Goal: Information Seeking & Learning: Learn about a topic

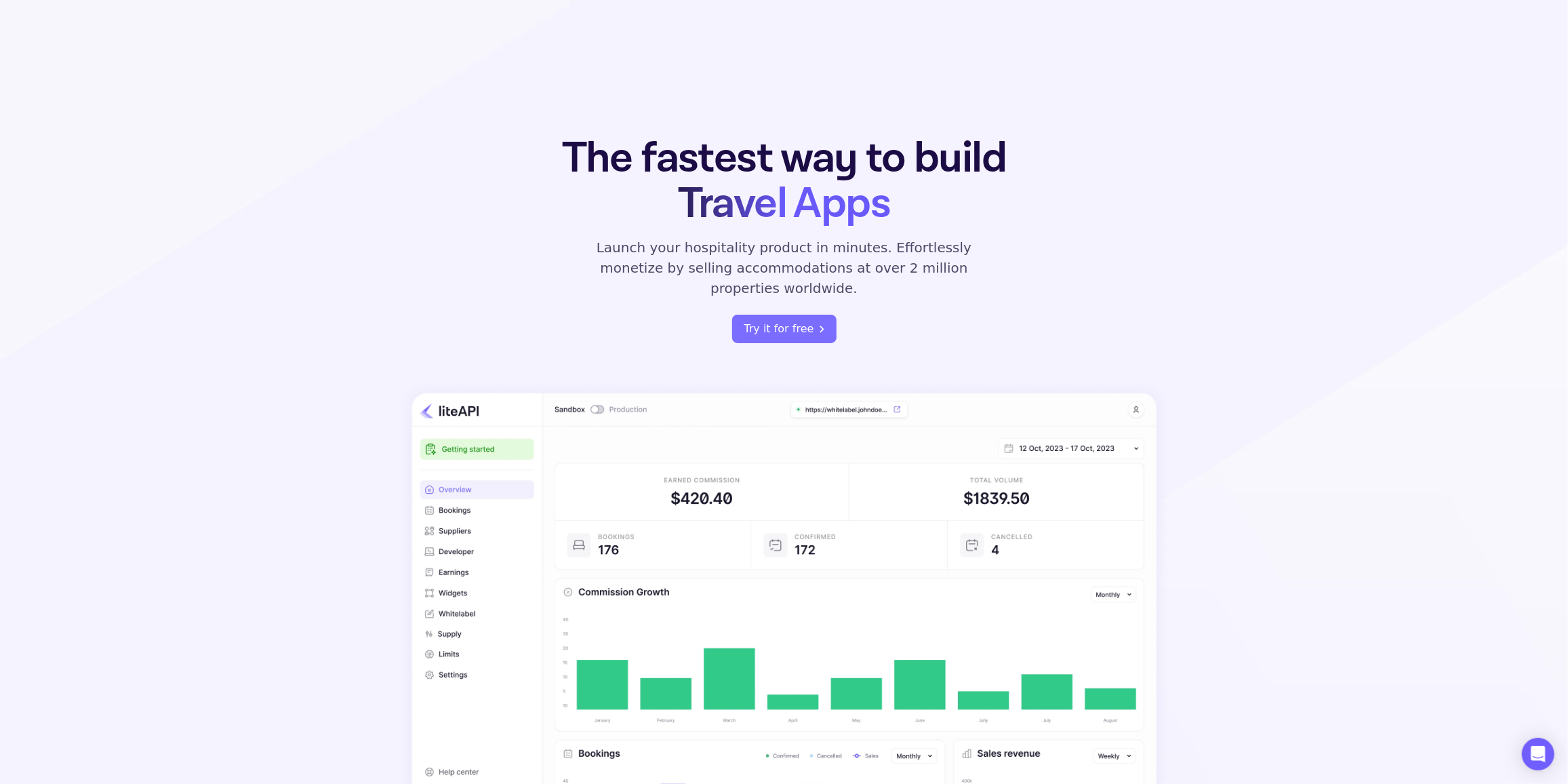
scroll to position [719, 0]
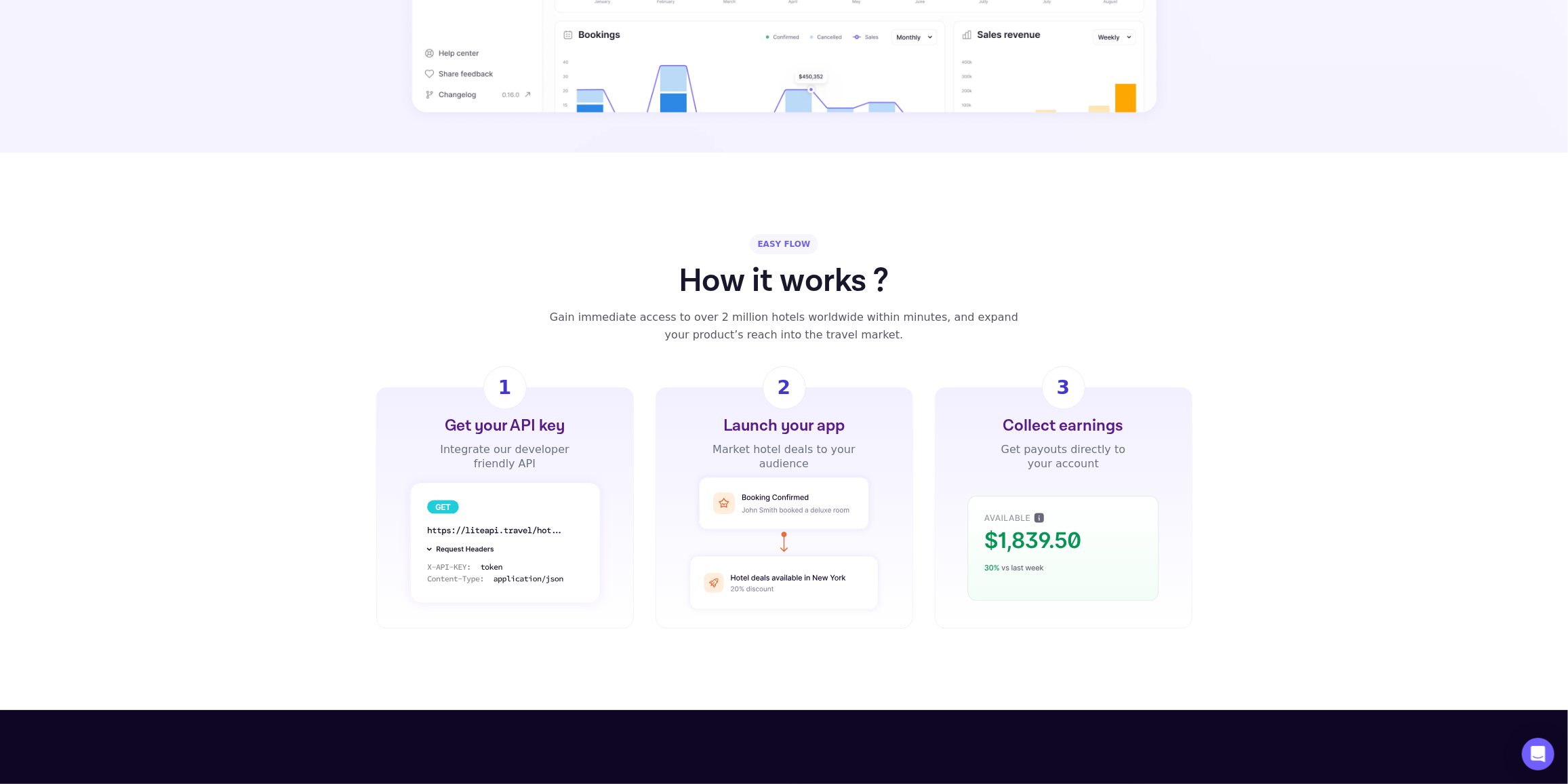
drag, startPoint x: 1055, startPoint y: 530, endPoint x: 1013, endPoint y: 512, distance: 45.7
click at [1013, 512] on rect at bounding box center [1063, 548] width 190 height 104
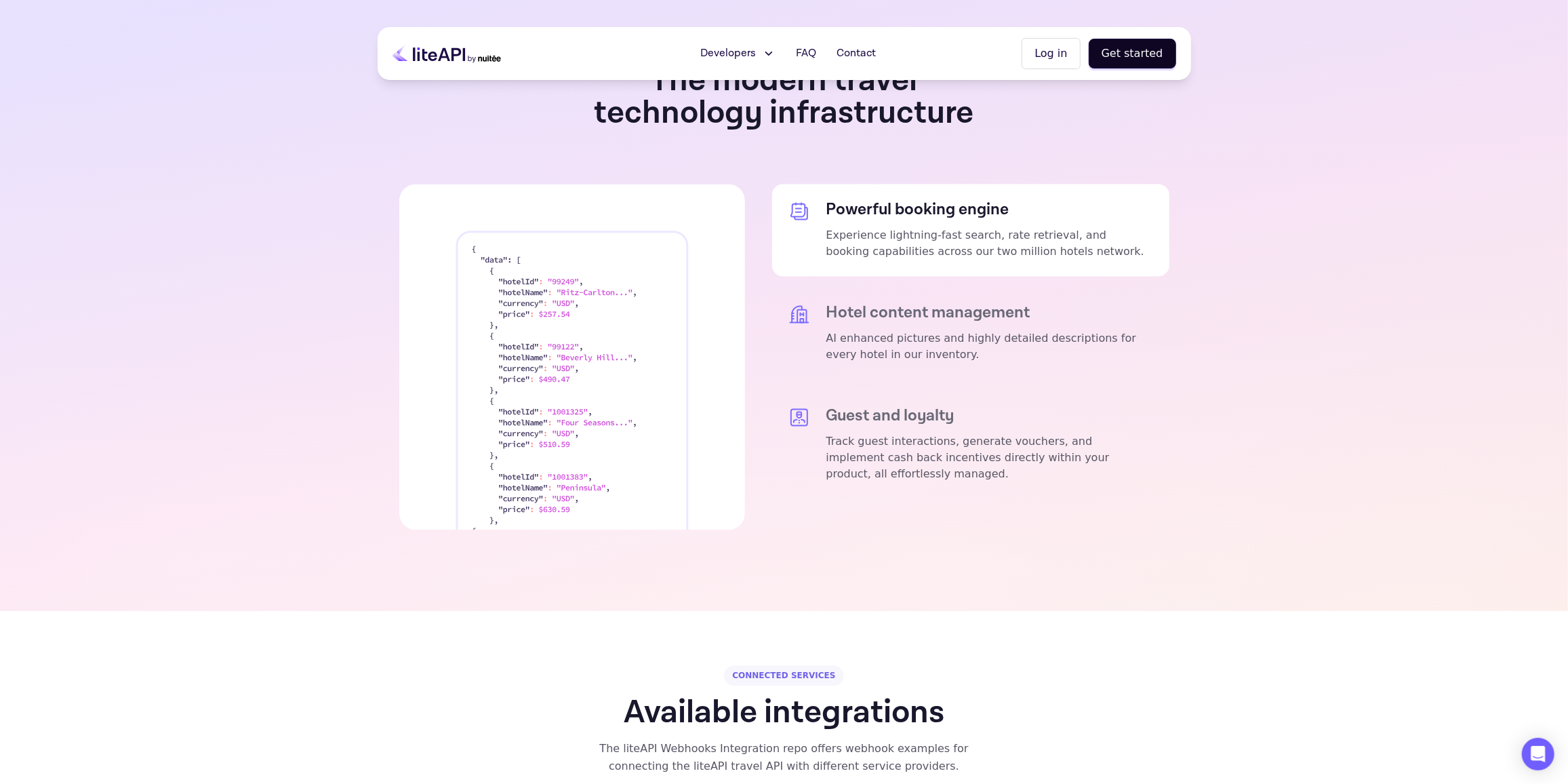
scroll to position [2300, 0]
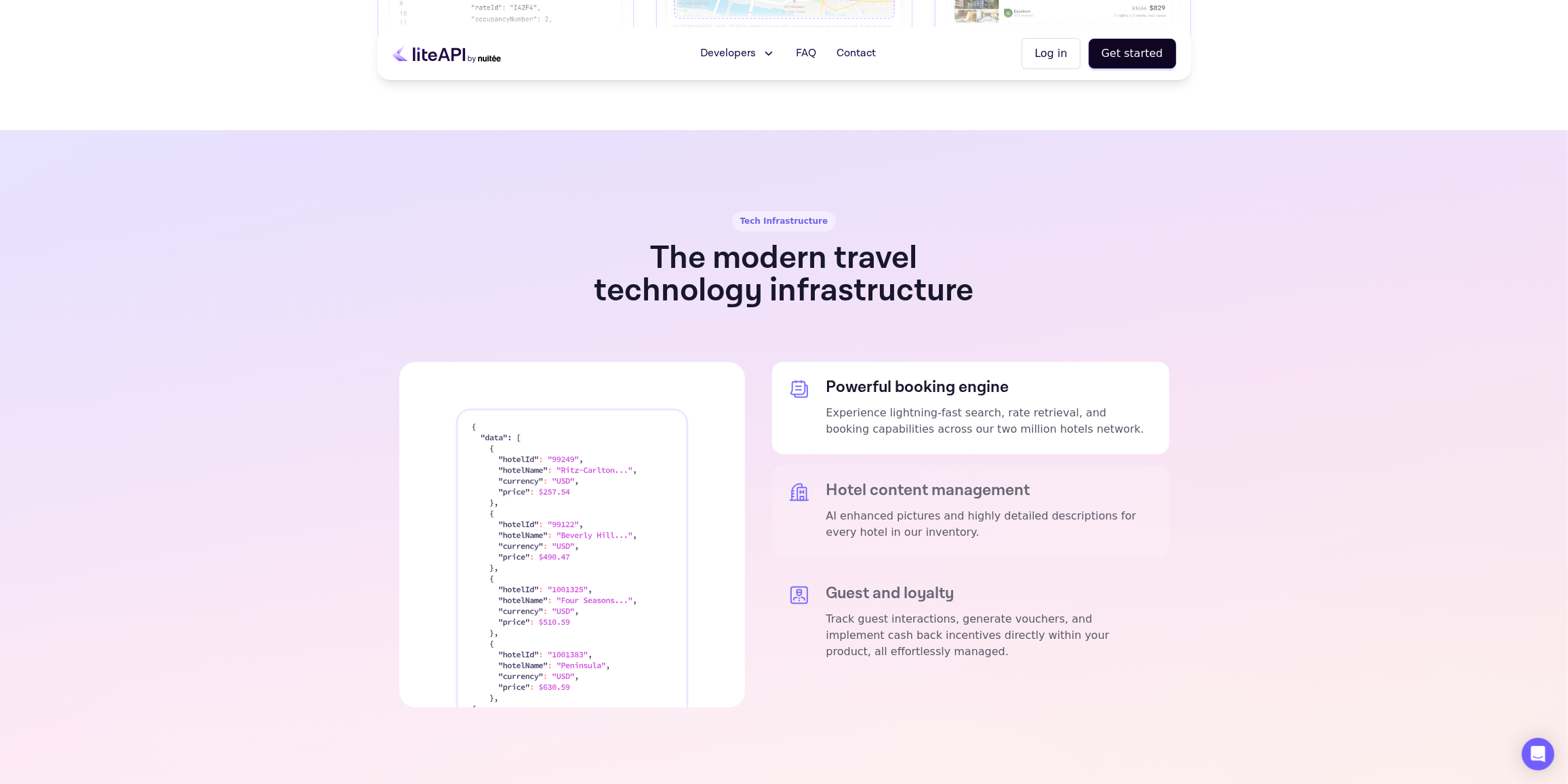
click at [866, 508] on p "AI enhanced pictures and highly detailed descriptions for every hotel in our in…" at bounding box center [989, 525] width 327 height 33
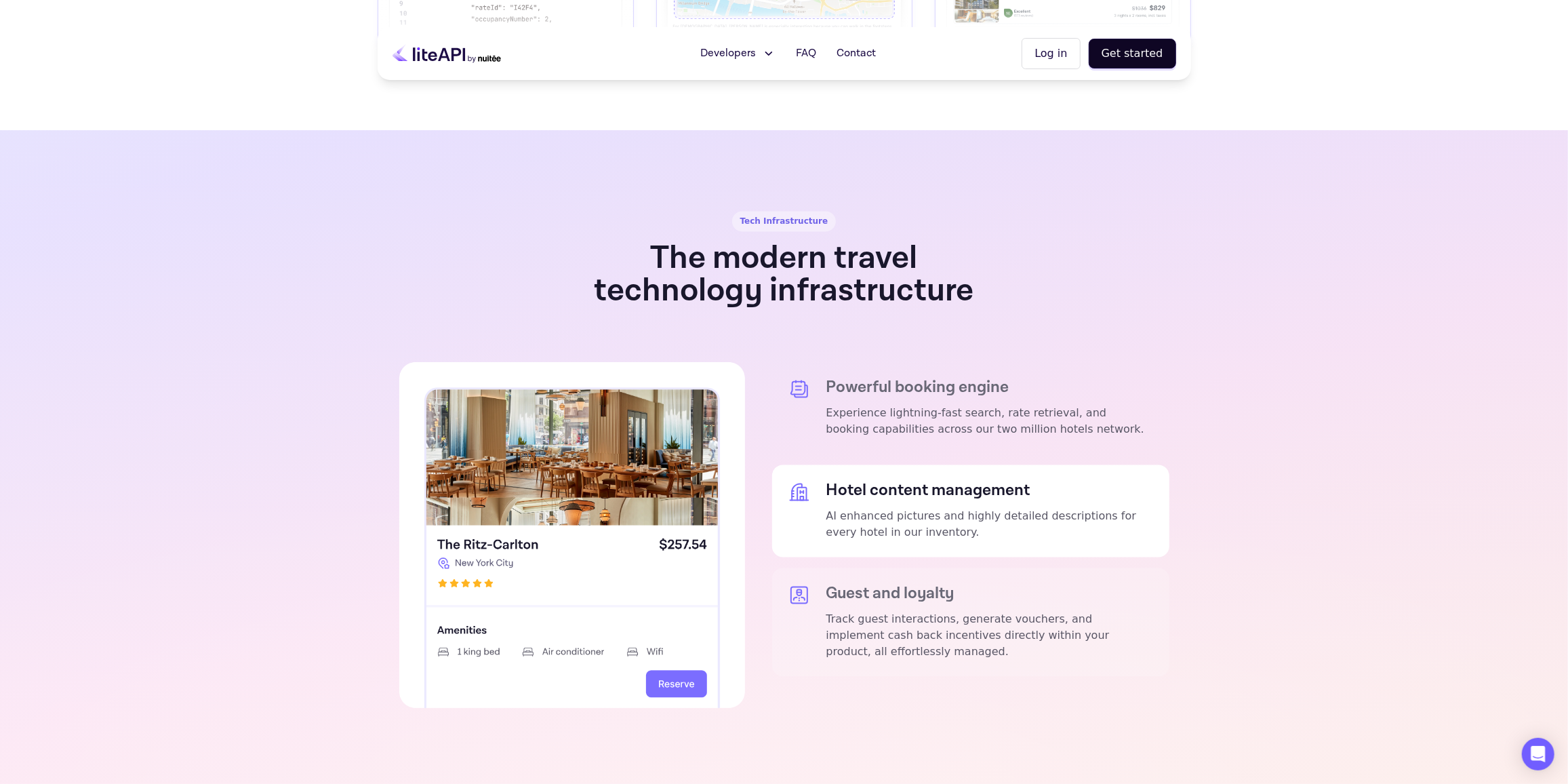
click at [883, 612] on p "Track guest interactions, generate vouchers, and implement cash back incentives…" at bounding box center [989, 636] width 327 height 49
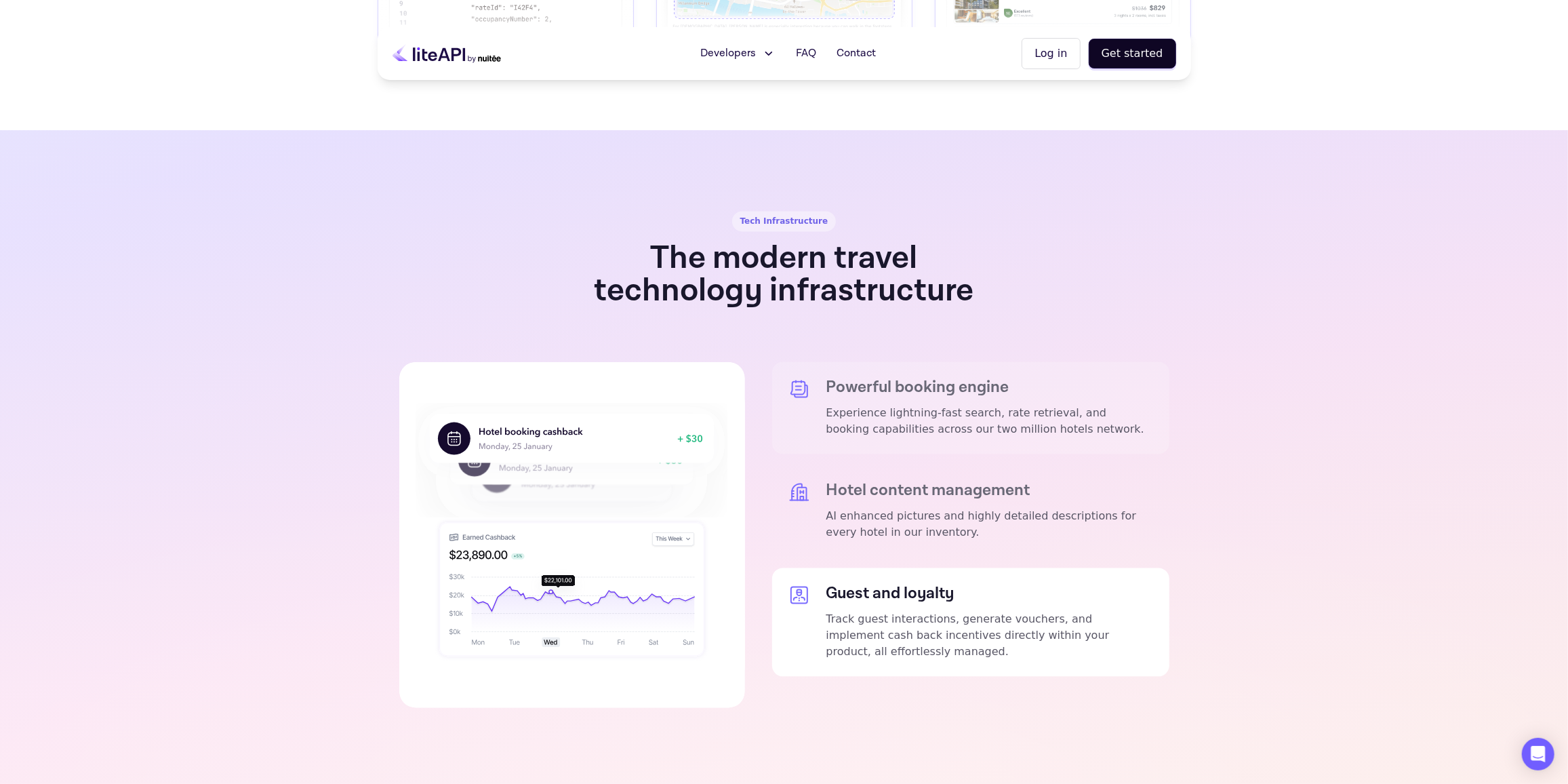
click at [885, 420] on div "Powerful booking engine Experience lightning-fast search, rate retrieval, and b…" at bounding box center [970, 535] width 397 height 346
click at [895, 406] on p "Experience lightning-fast search, rate retrieval, and booking capabilities acro…" at bounding box center [989, 422] width 327 height 33
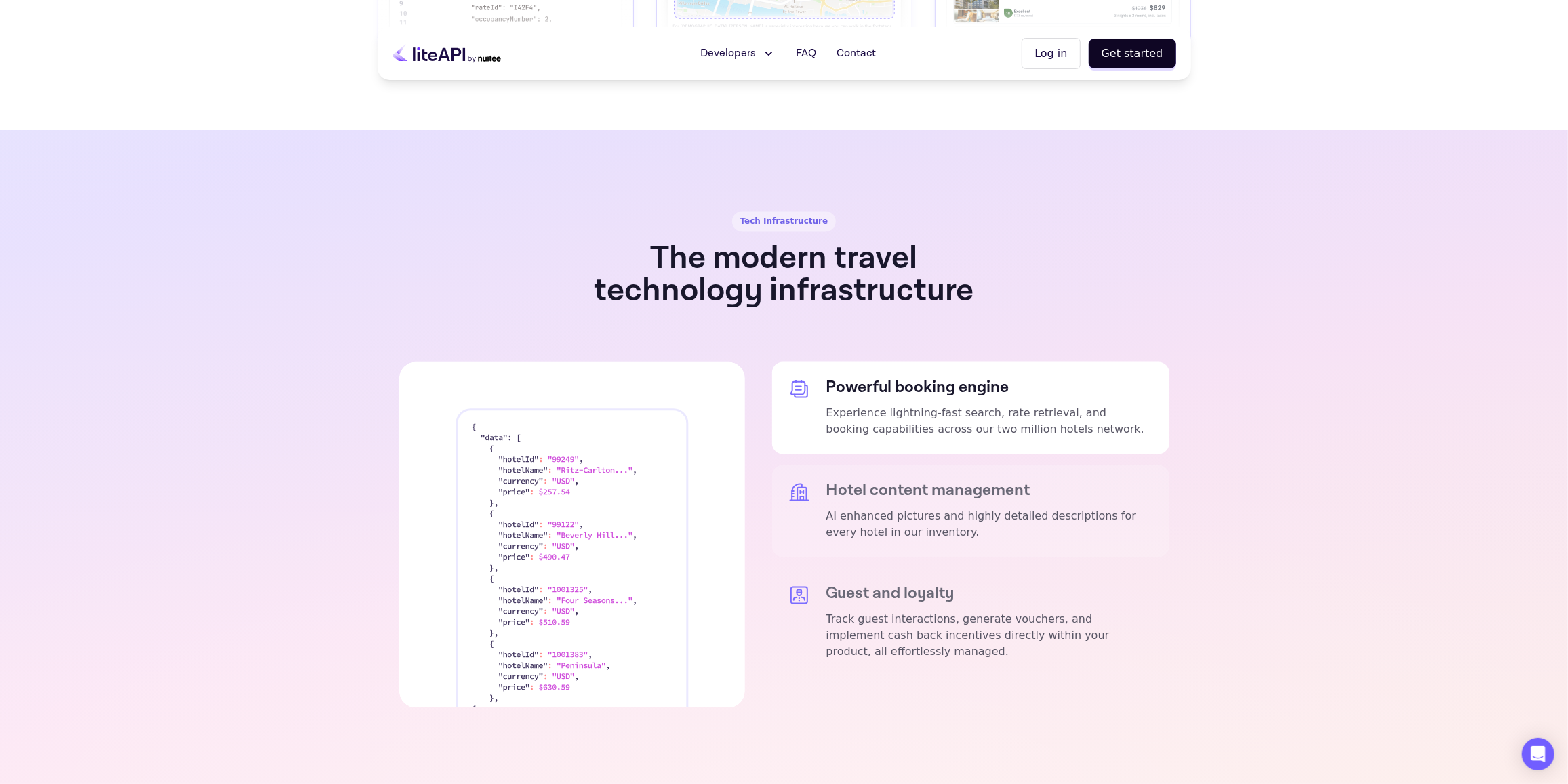
click at [880, 482] on h5 "Hotel content management" at bounding box center [989, 491] width 327 height 19
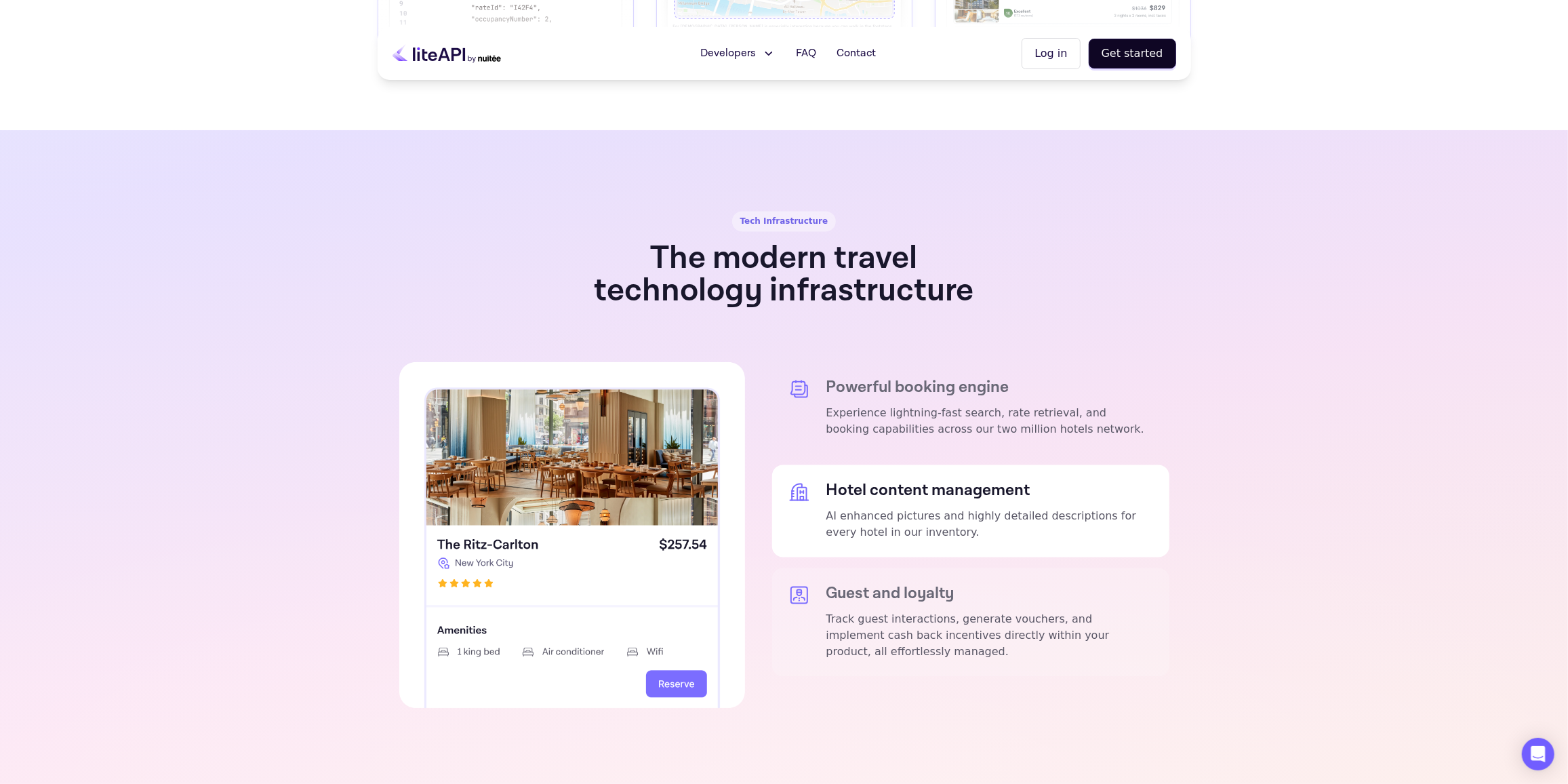
click at [865, 612] on p "Track guest interactions, generate vouchers, and implement cash back incentives…" at bounding box center [989, 636] width 327 height 49
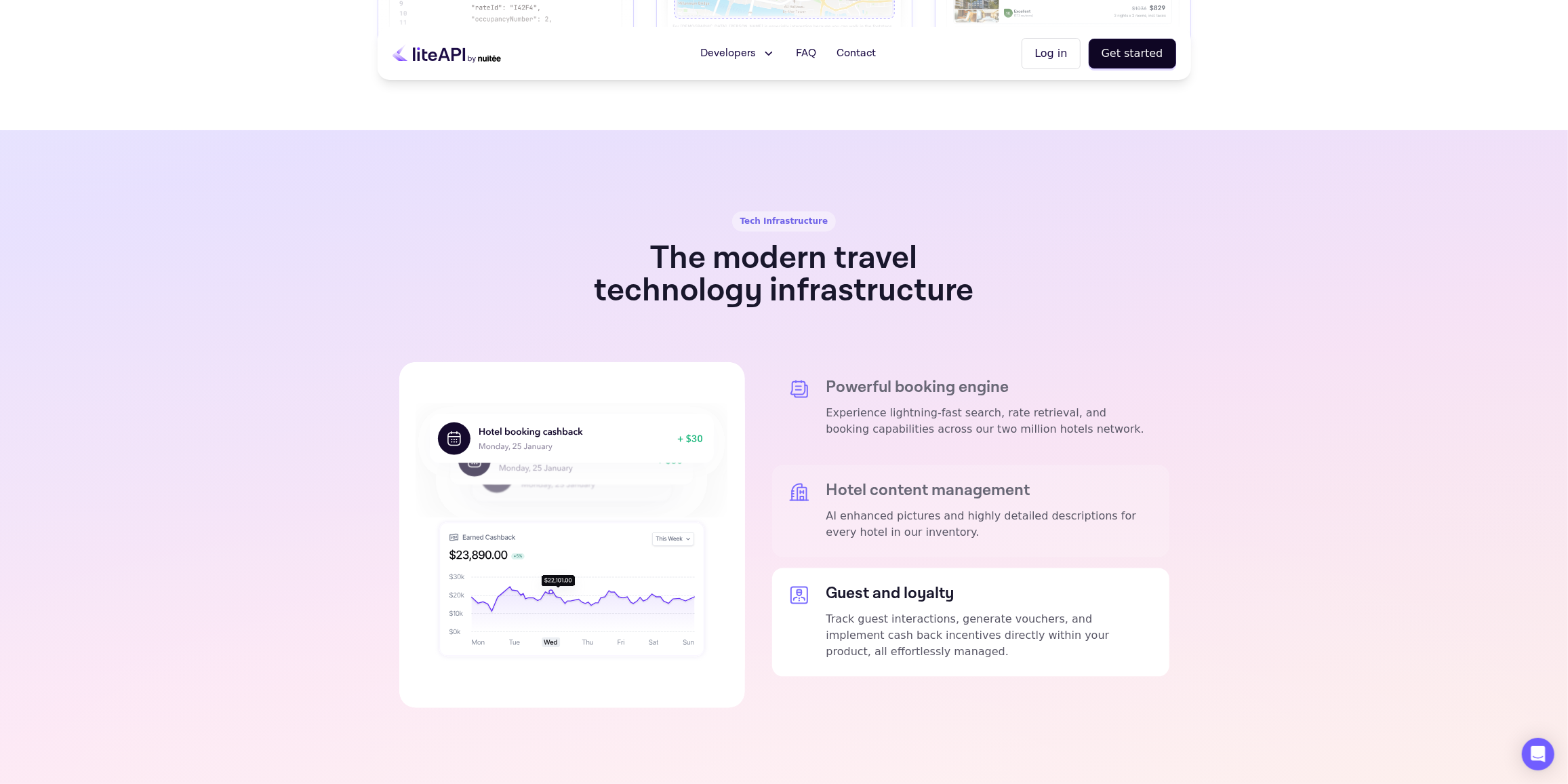
click at [888, 508] on p "AI enhanced pictures and highly detailed descriptions for every hotel in our in…" at bounding box center [989, 525] width 327 height 33
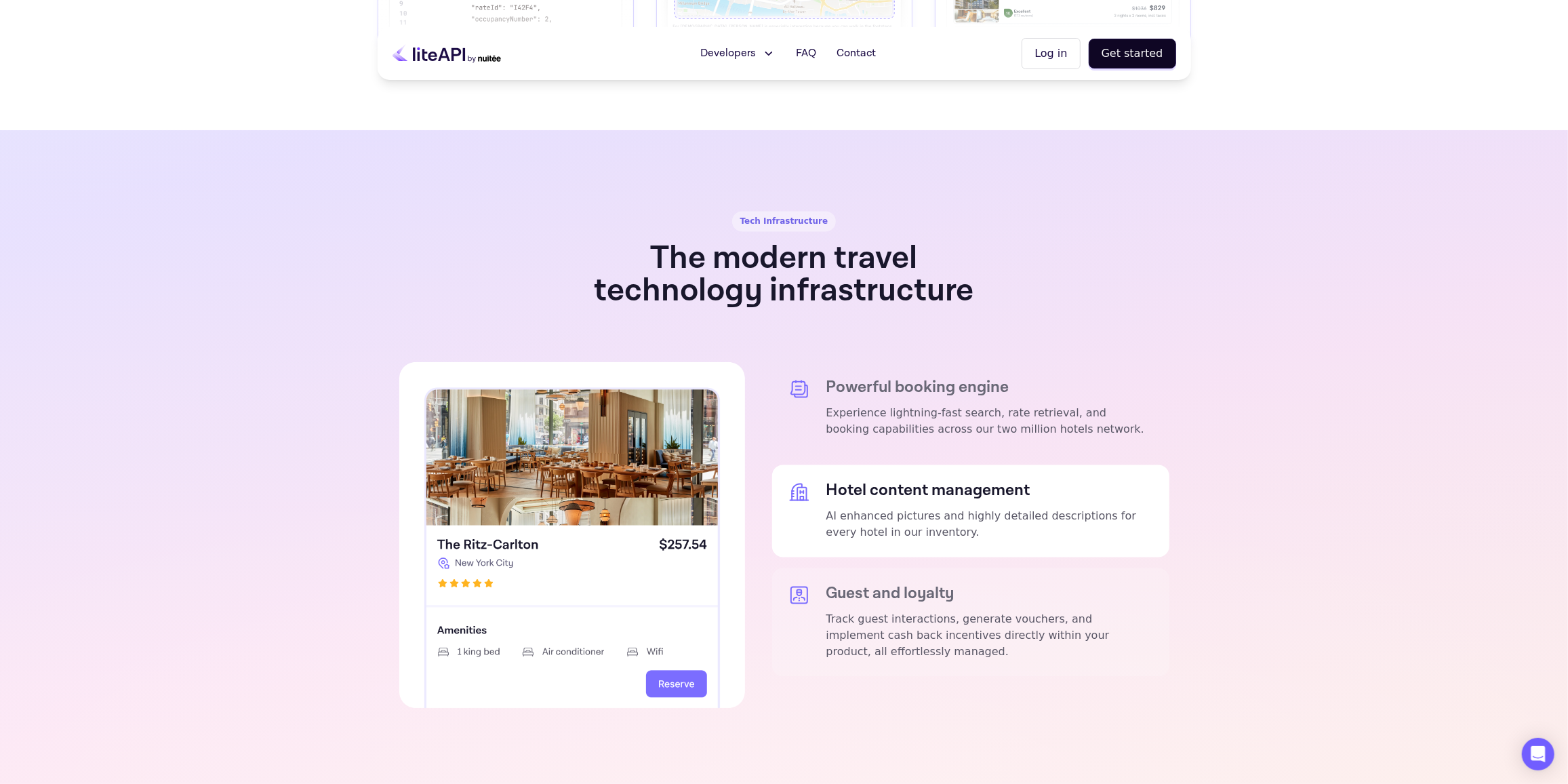
click at [865, 612] on p "Track guest interactions, generate vouchers, and implement cash back incentives…" at bounding box center [989, 636] width 327 height 49
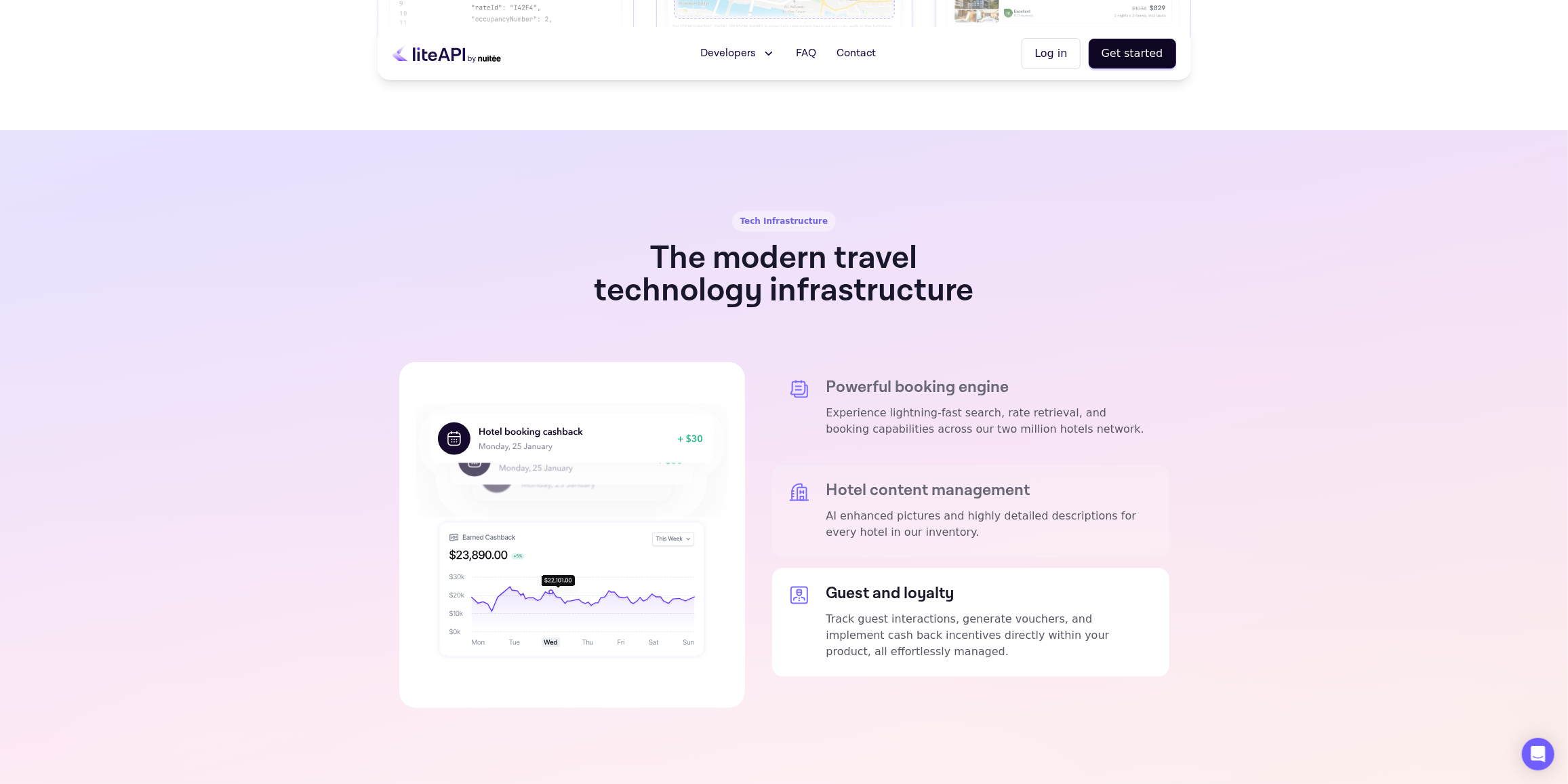
click at [976, 508] on p "AI enhanced pictures and highly detailed descriptions for every hotel in our in…" at bounding box center [989, 525] width 327 height 33
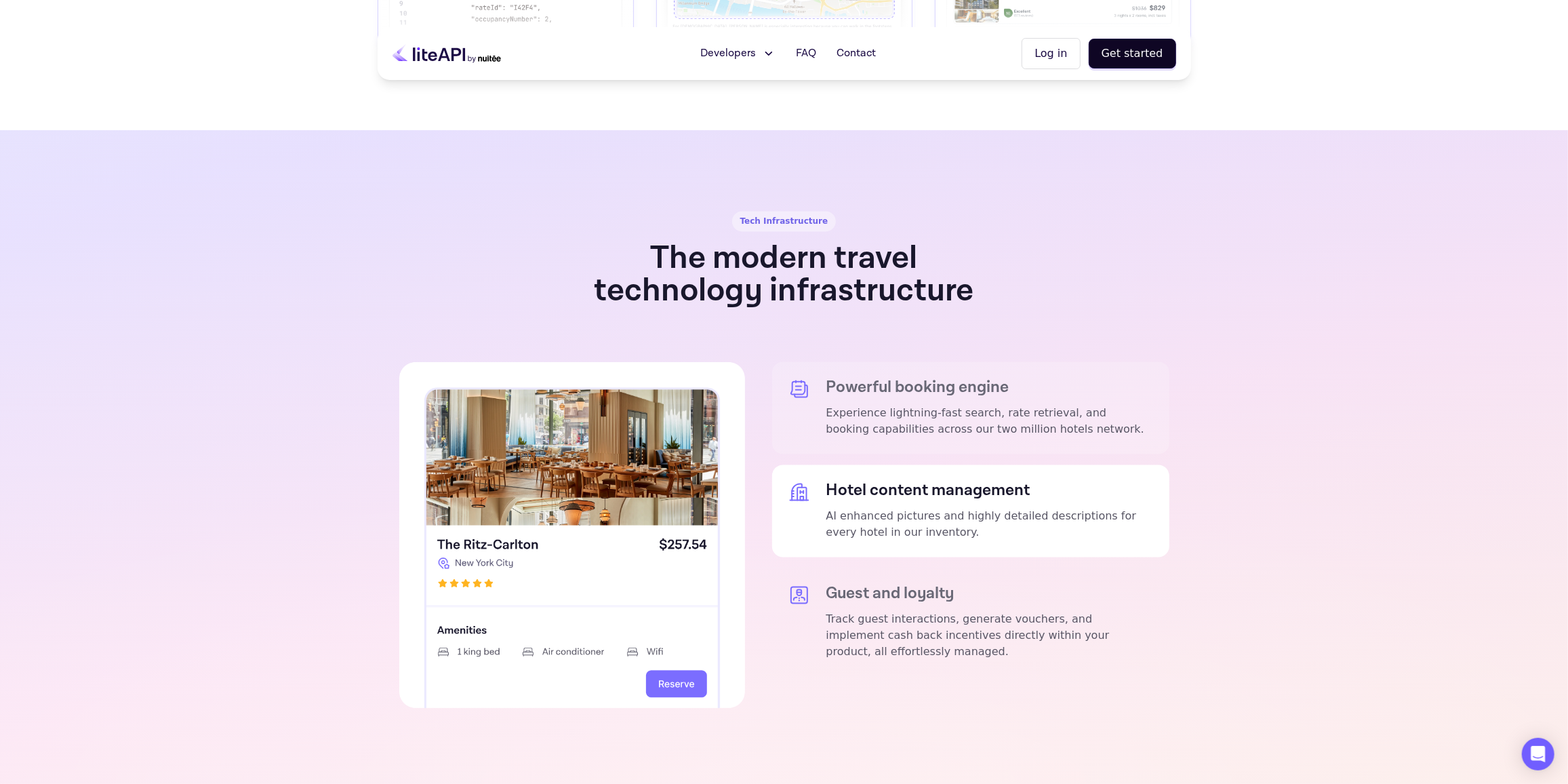
click at [917, 378] on div "Powerful booking engine Experience lightning-fast search, rate retrieval, and b…" at bounding box center [989, 408] width 327 height 60
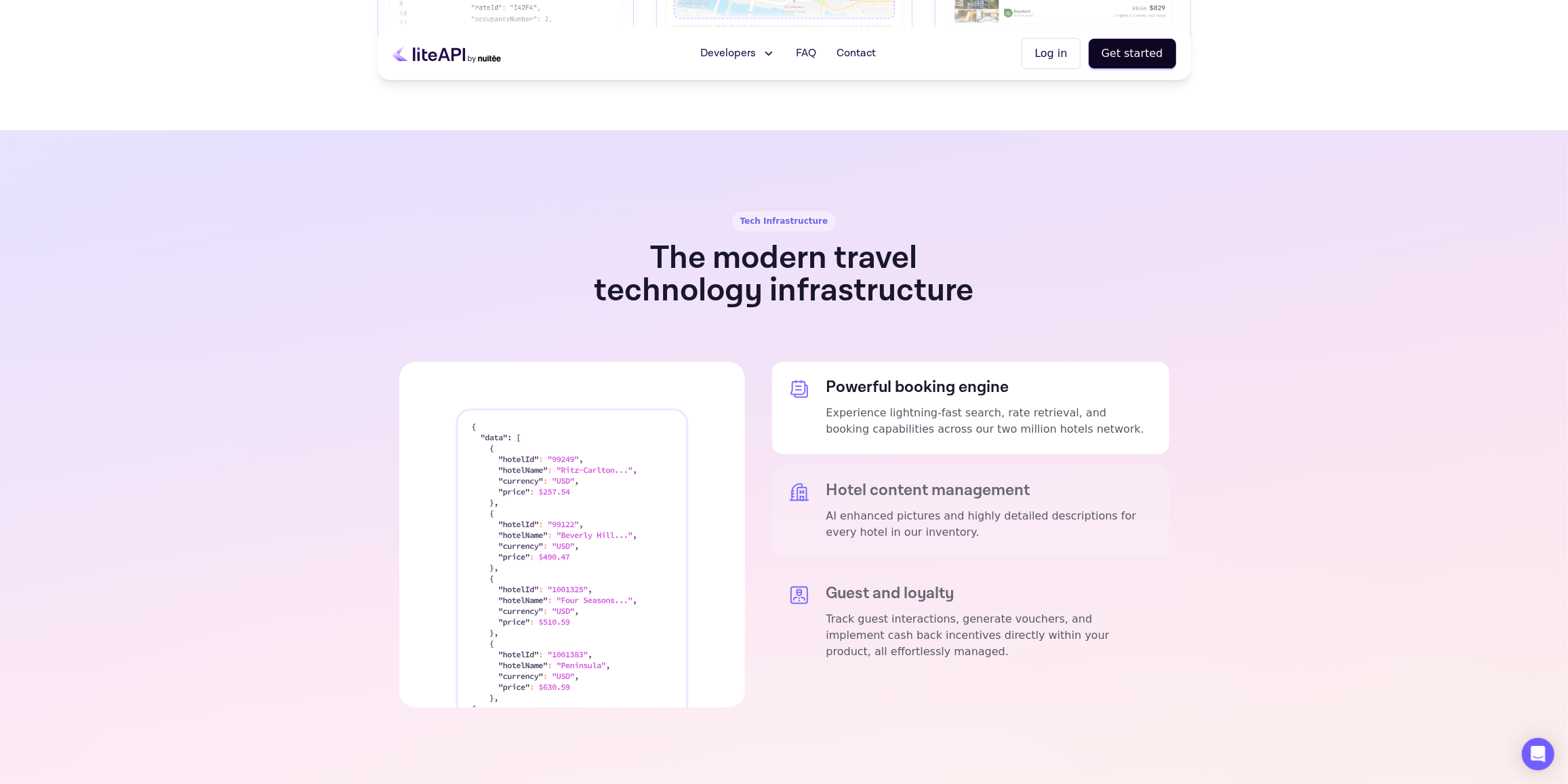
drag, startPoint x: 888, startPoint y: 477, endPoint x: 888, endPoint y: 458, distance: 19.0
click at [887, 508] on p "AI enhanced pictures and highly detailed descriptions for every hotel in our in…" at bounding box center [989, 525] width 327 height 33
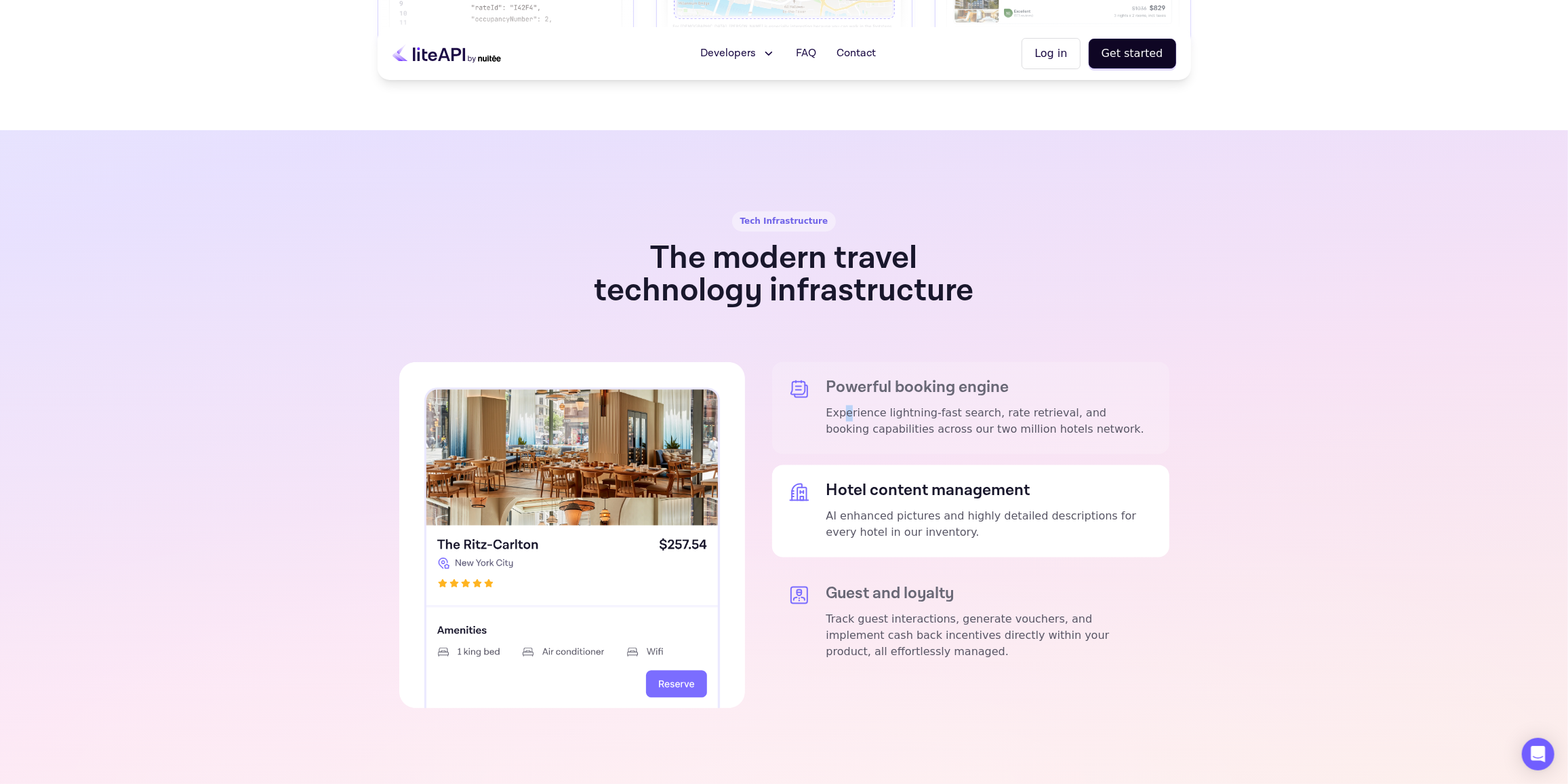
drag, startPoint x: 905, startPoint y: 379, endPoint x: 845, endPoint y: 381, distance: 60.0
click at [845, 406] on p "Experience lightning-fast search, rate retrieval, and booking capabilities acro…" at bounding box center [989, 422] width 327 height 33
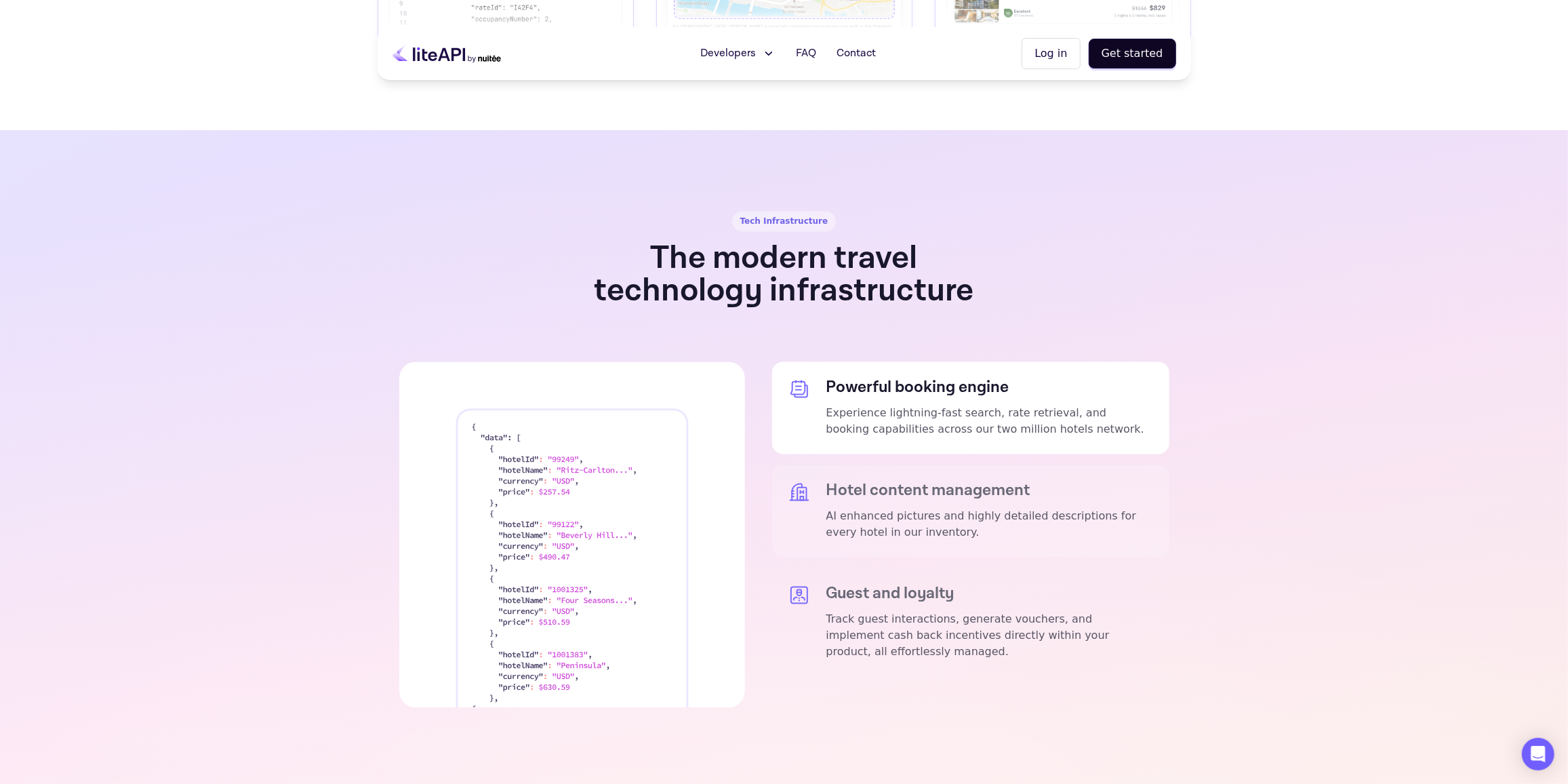
click at [871, 482] on h5 "Hotel content management" at bounding box center [989, 491] width 327 height 19
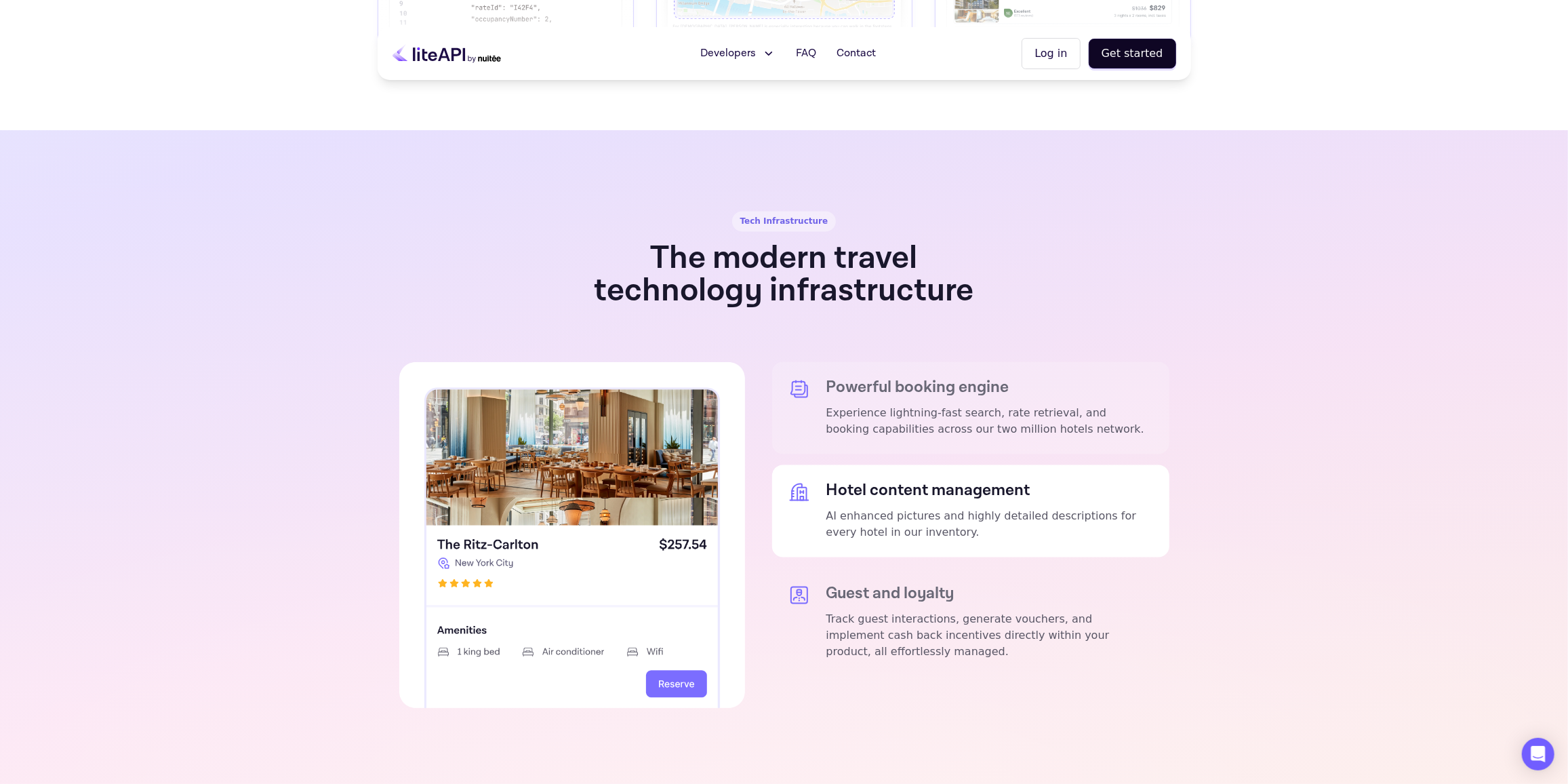
click at [857, 378] on div "Powerful booking engine Experience lightning-fast search, rate retrieval, and b…" at bounding box center [989, 408] width 327 height 60
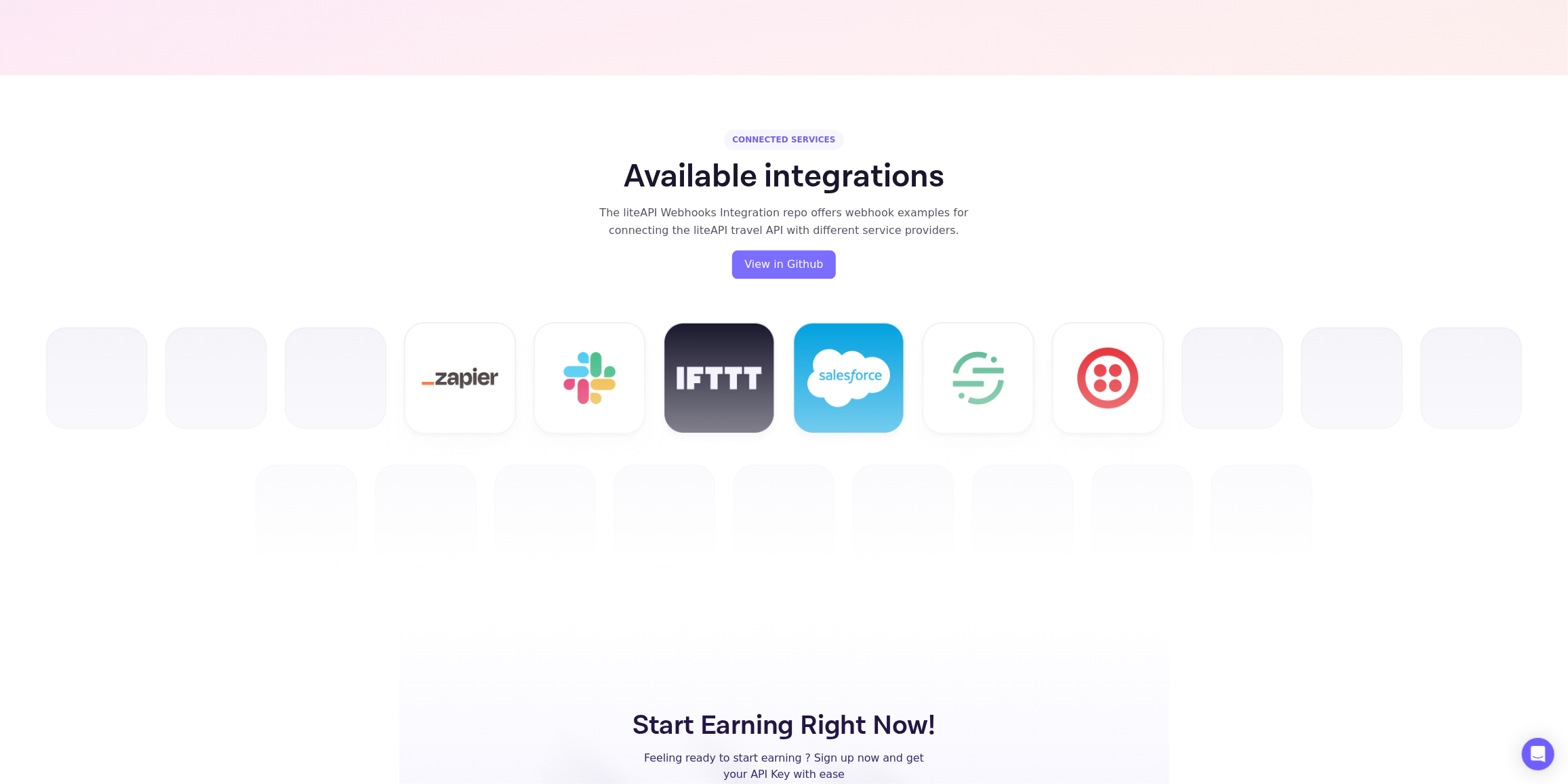
scroll to position [3020, 0]
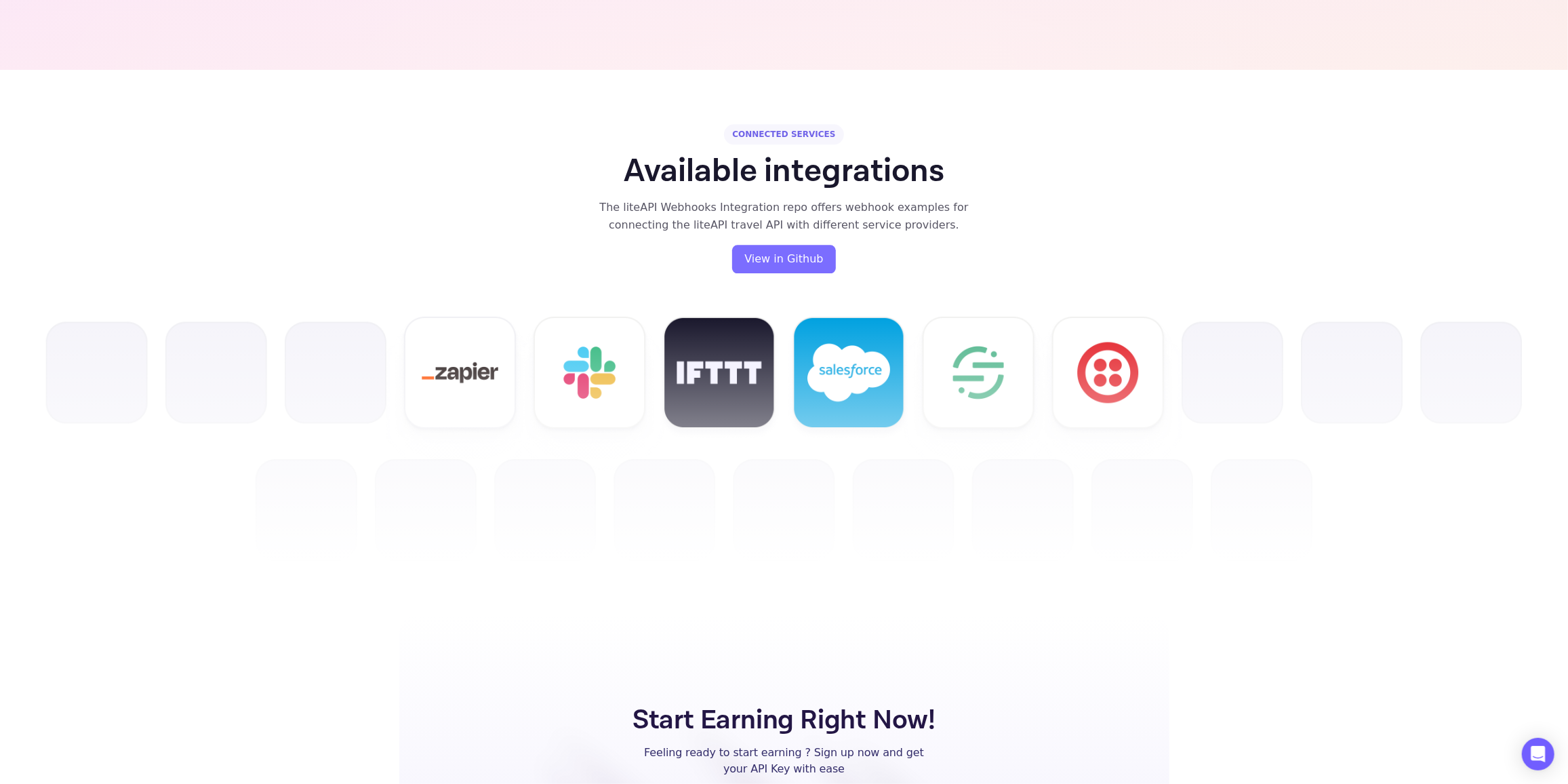
drag, startPoint x: 857, startPoint y: 360, endPoint x: 848, endPoint y: 364, distance: 9.8
drag, startPoint x: 848, startPoint y: 364, endPoint x: 363, endPoint y: 219, distance: 506.2
click at [363, 219] on div "CONNECTED SERVICES Available integrations The liteAPI Webhooks Integration repo…" at bounding box center [784, 342] width 1568 height 545
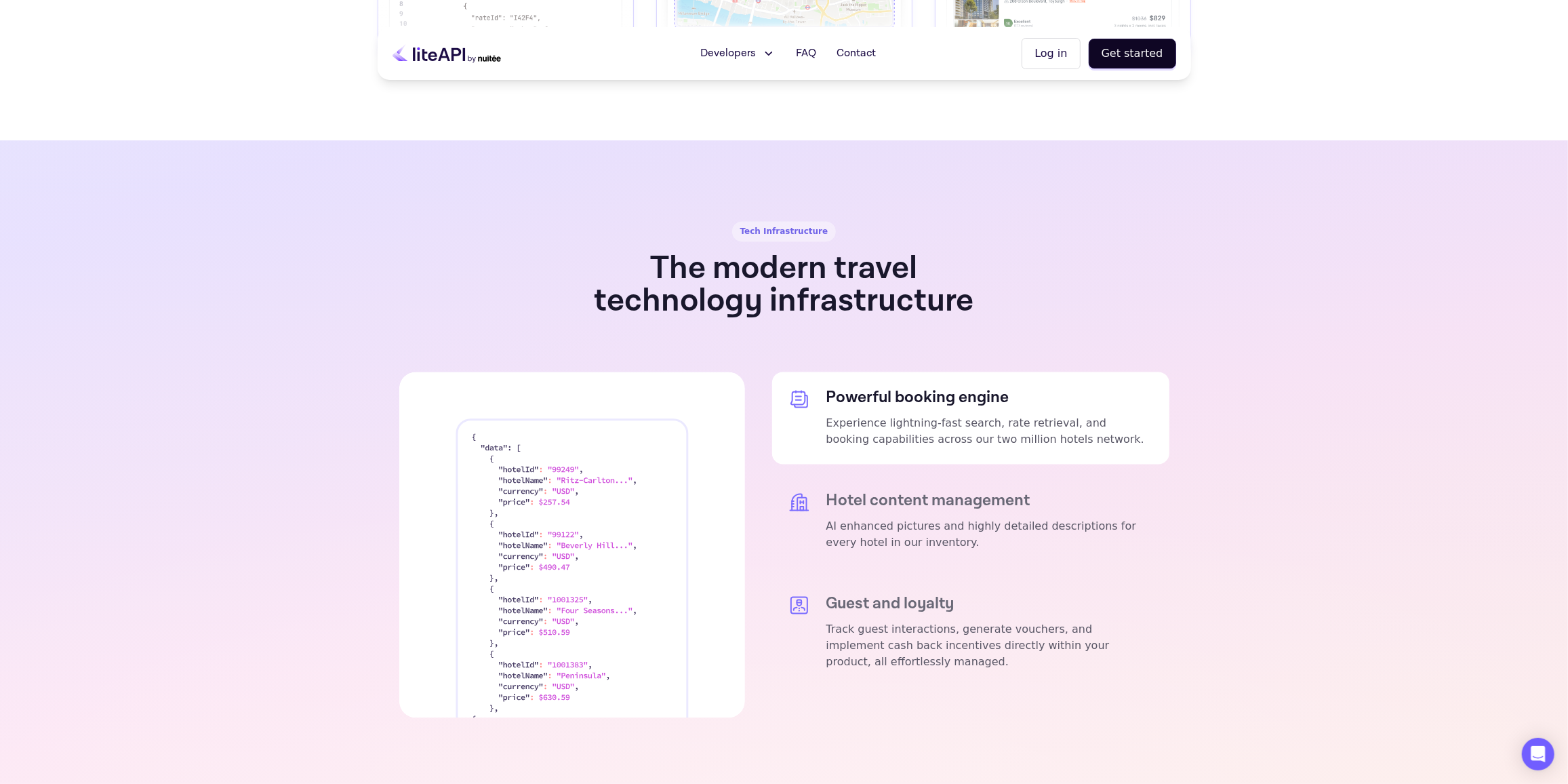
scroll to position [2253, 0]
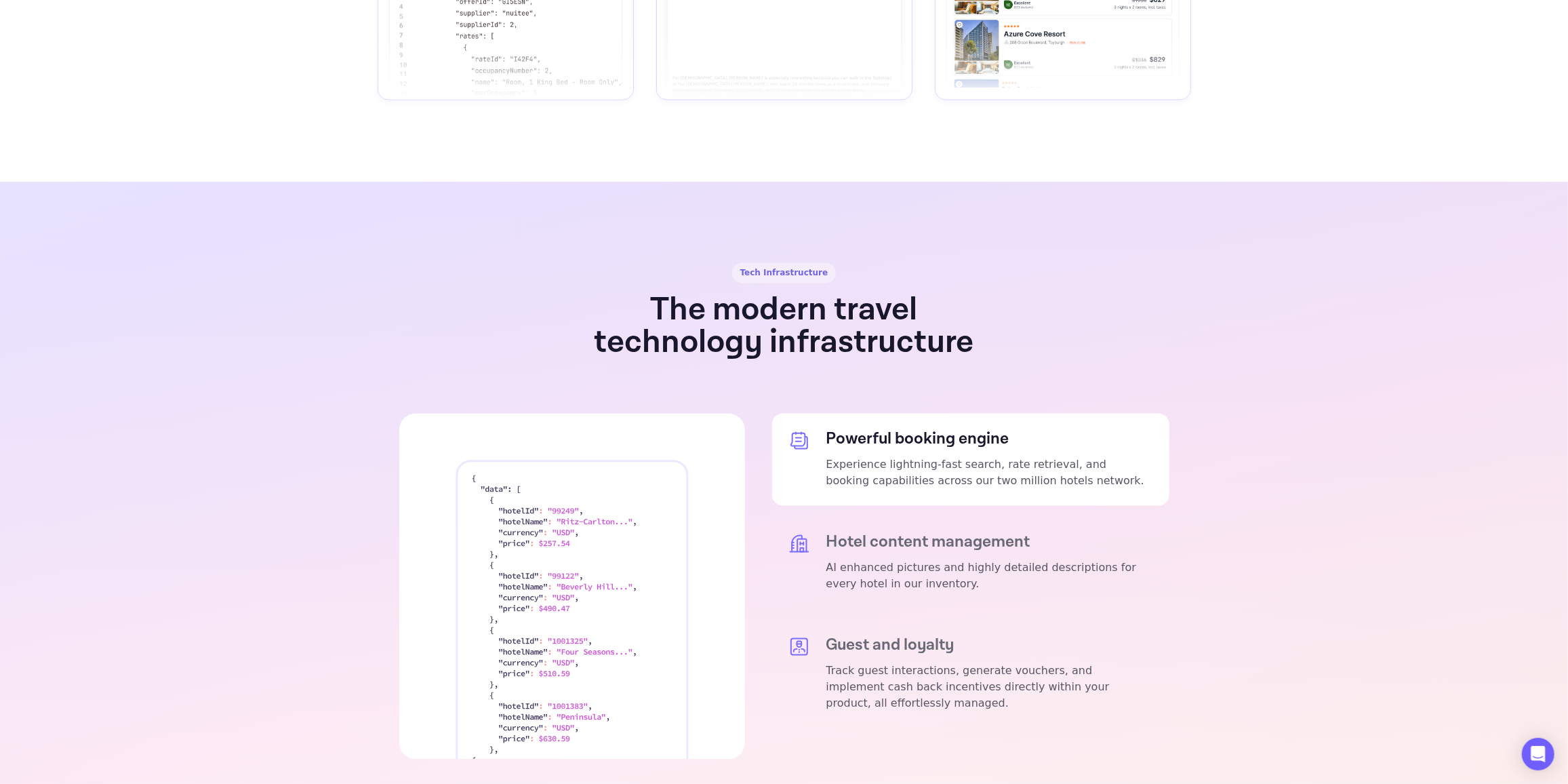
scroll to position [2249, 0]
